Goal: Transaction & Acquisition: Purchase product/service

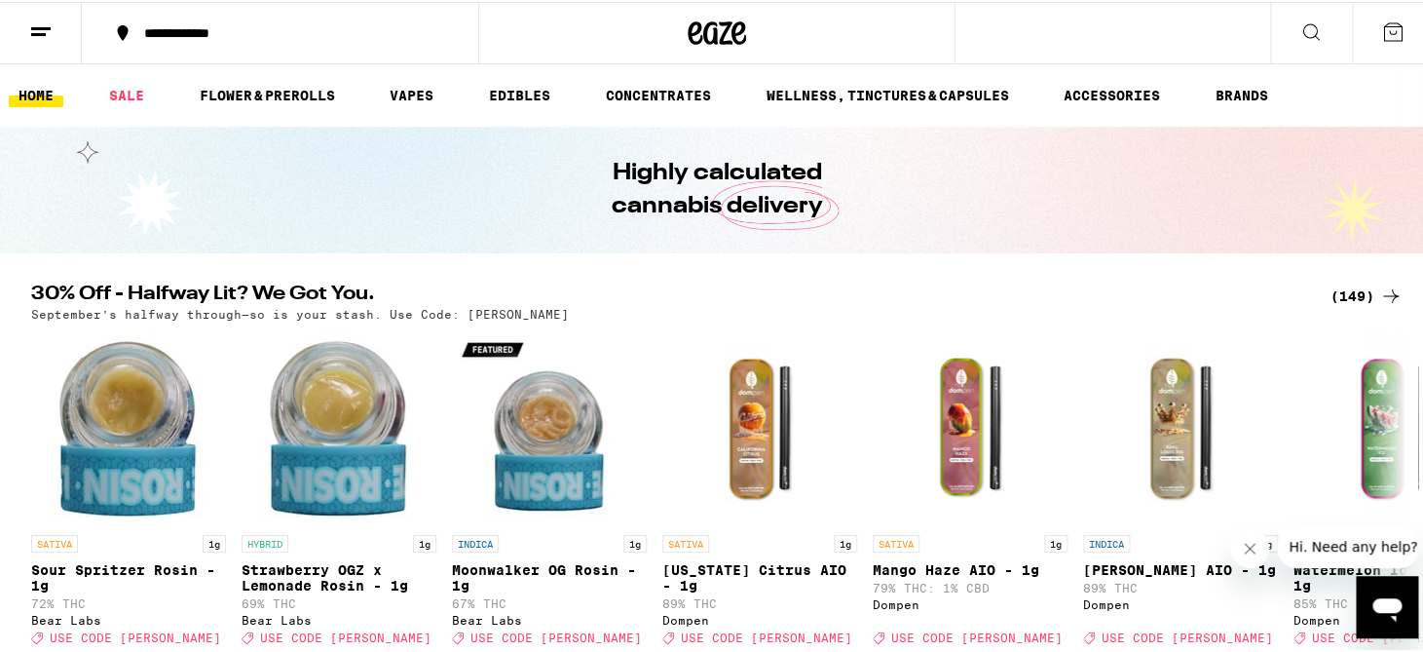
click at [1386, 293] on icon at bounding box center [1390, 294] width 23 height 23
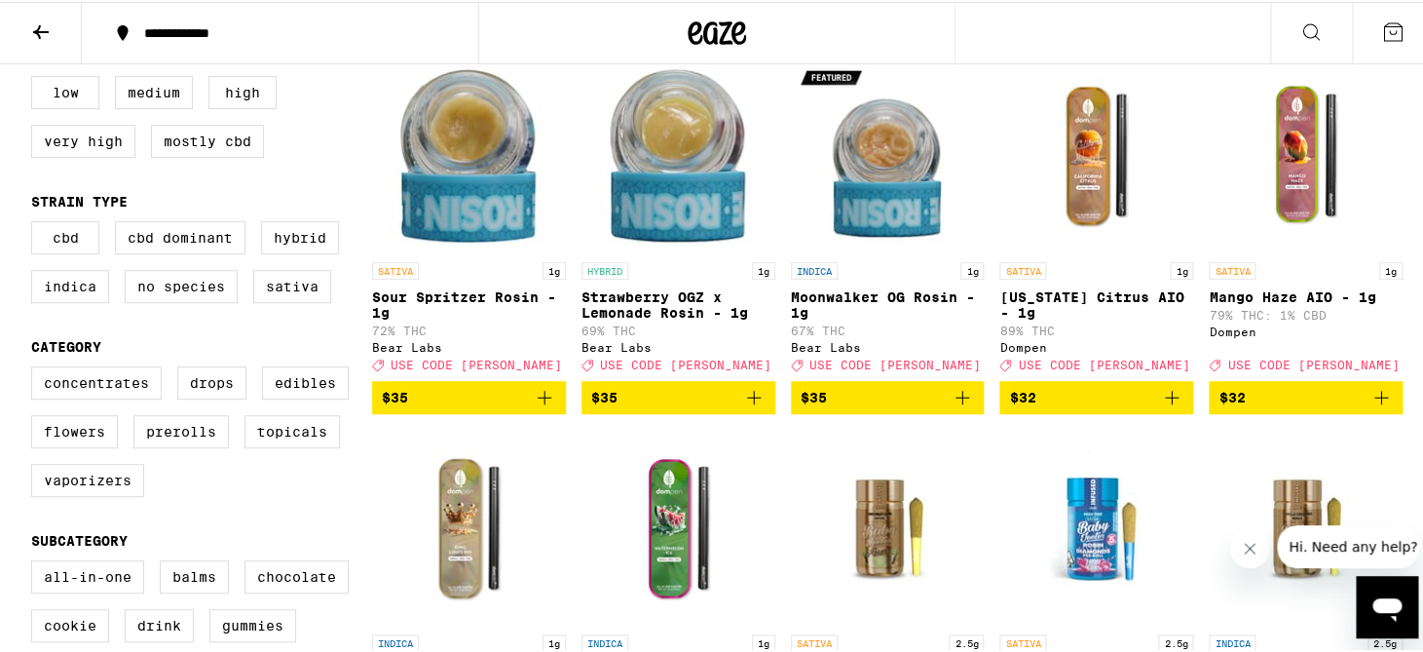
scroll to position [309, 0]
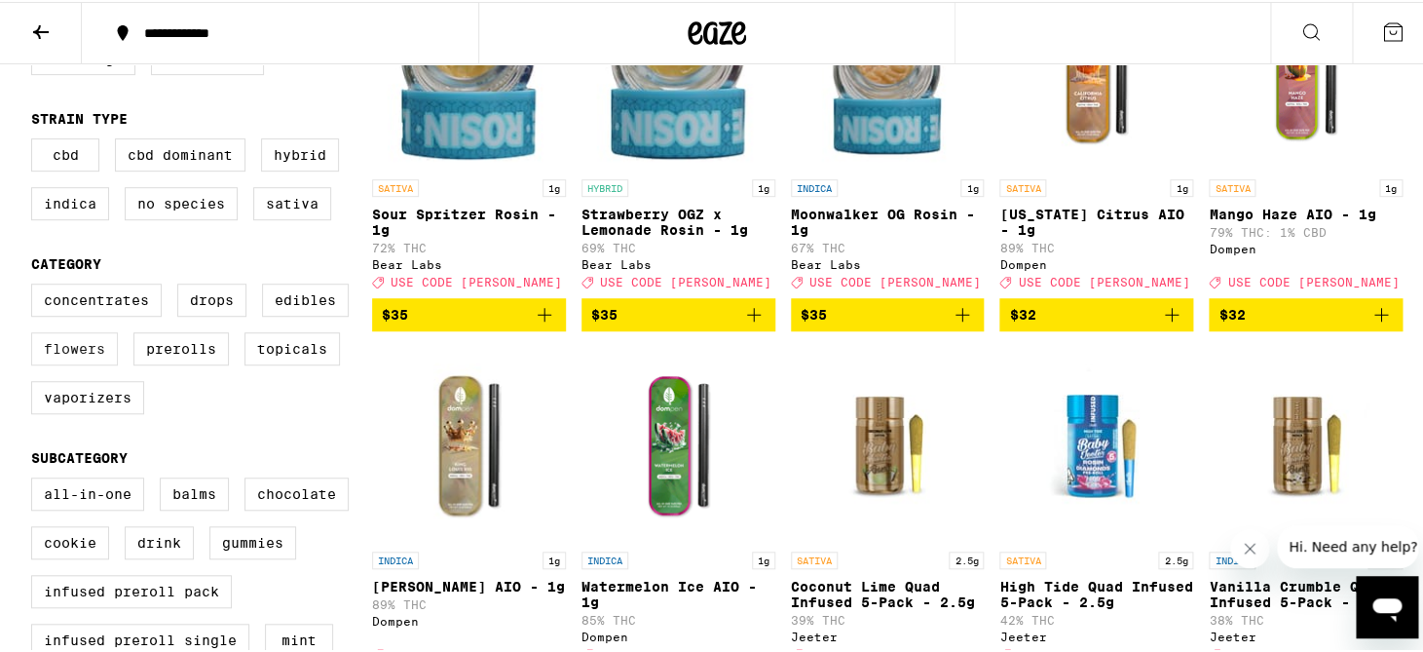
click at [104, 363] on label "Flowers" at bounding box center [74, 346] width 87 height 33
click at [36, 285] on input "Flowers" at bounding box center [35, 284] width 1 height 1
checkbox input "true"
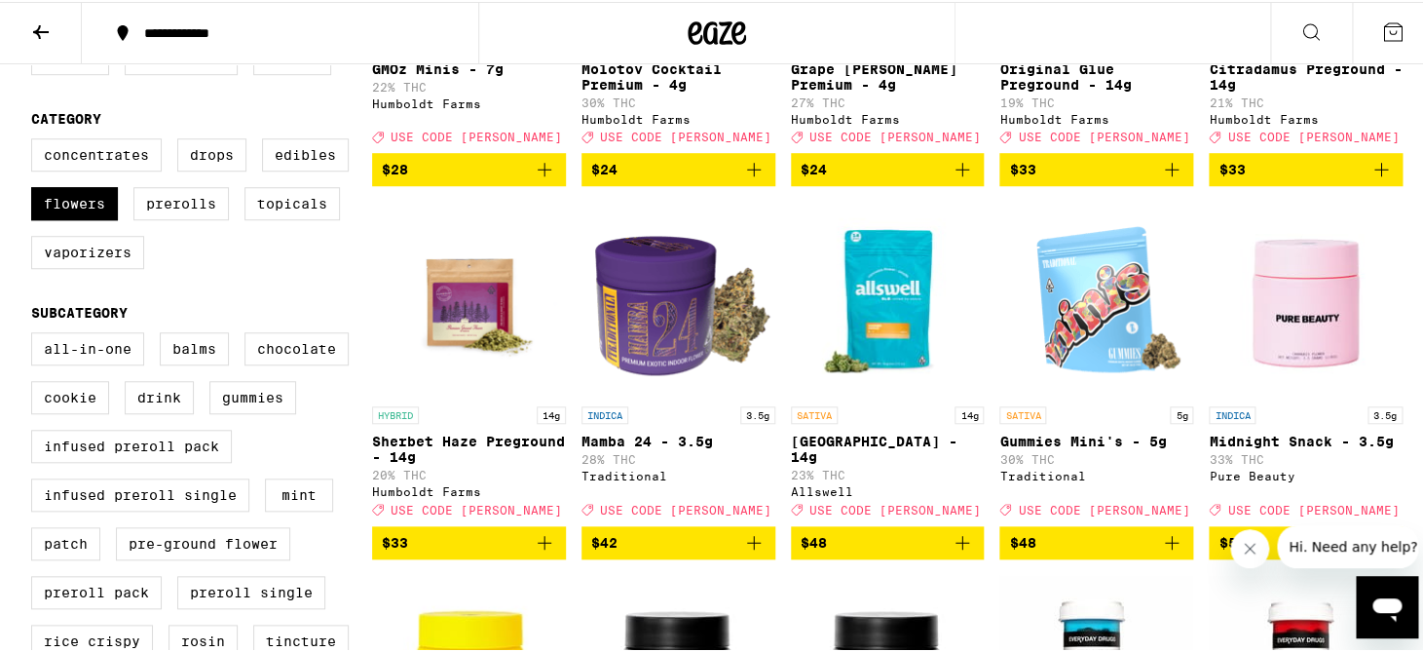
scroll to position [464, 0]
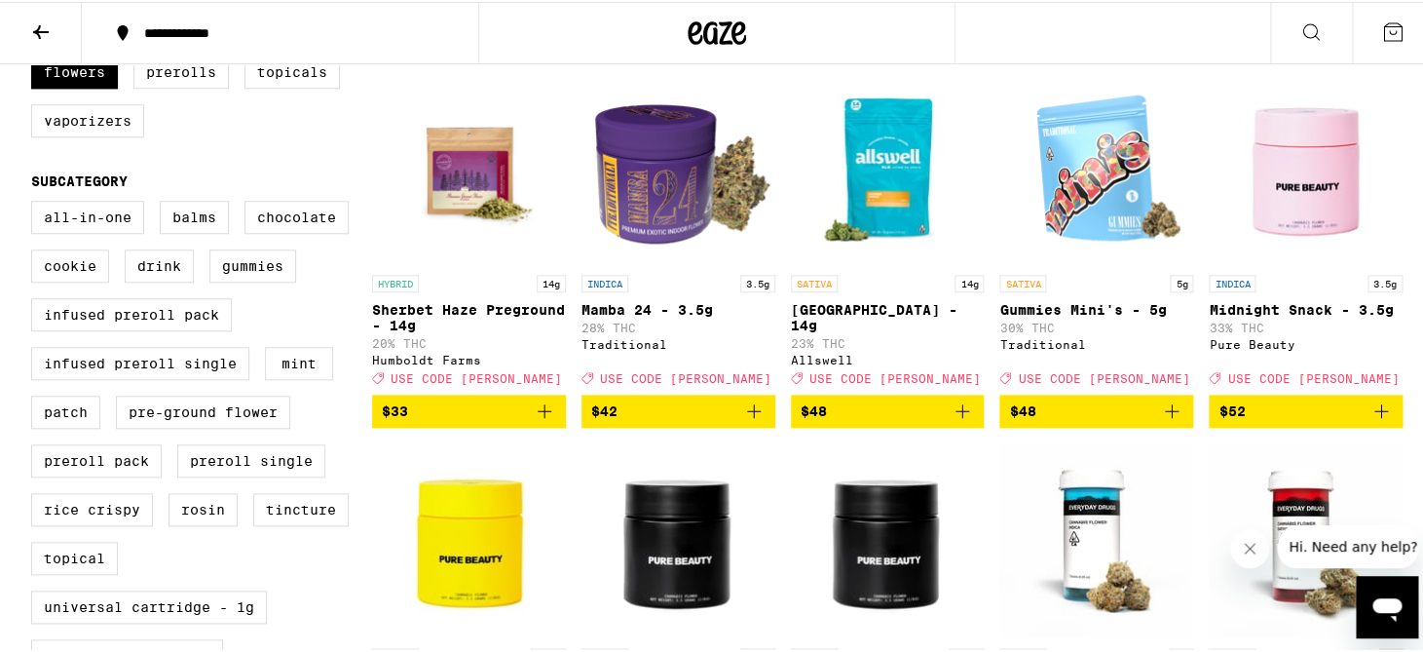
scroll to position [668, 0]
